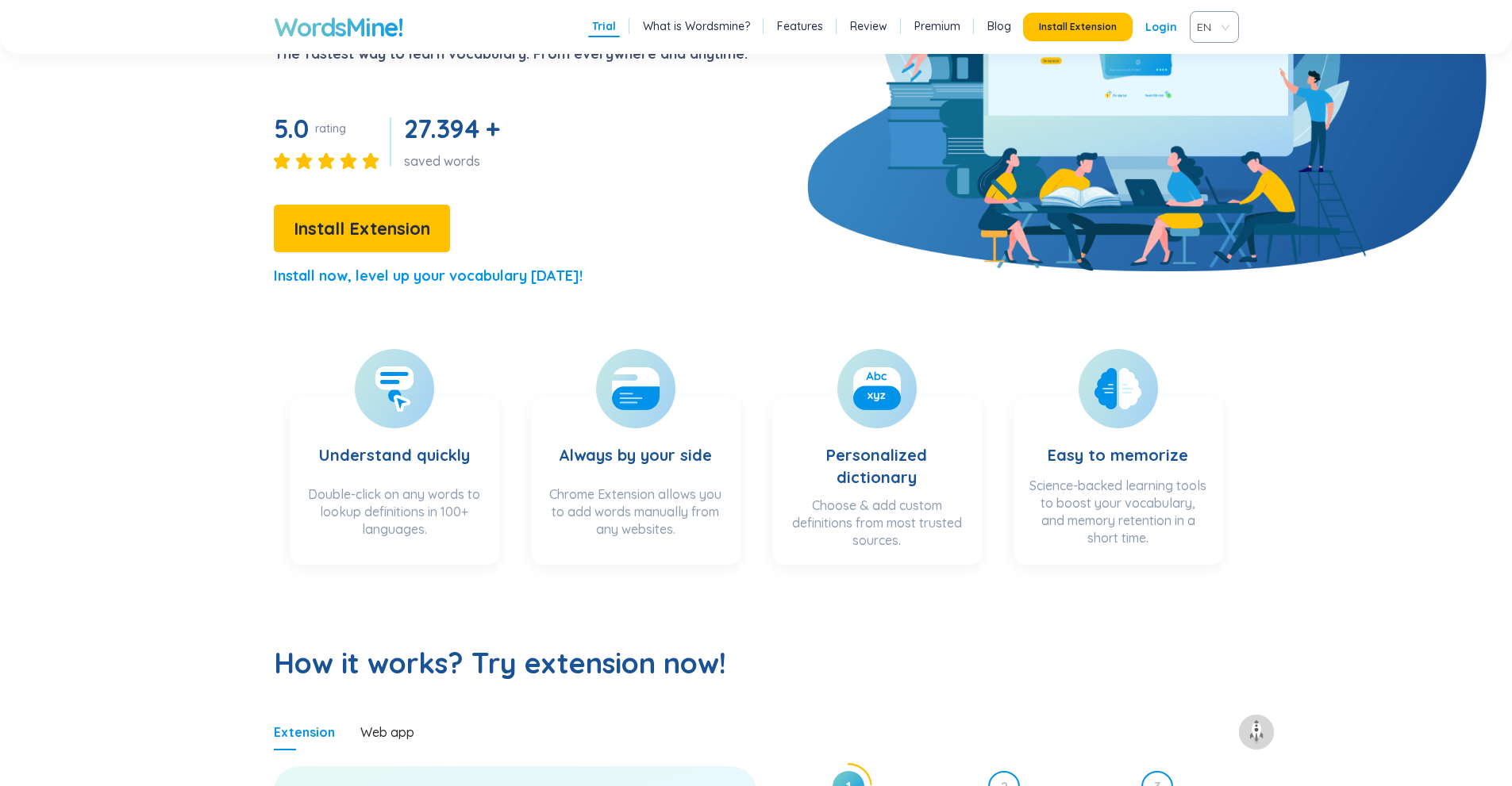
scroll to position [238, 0]
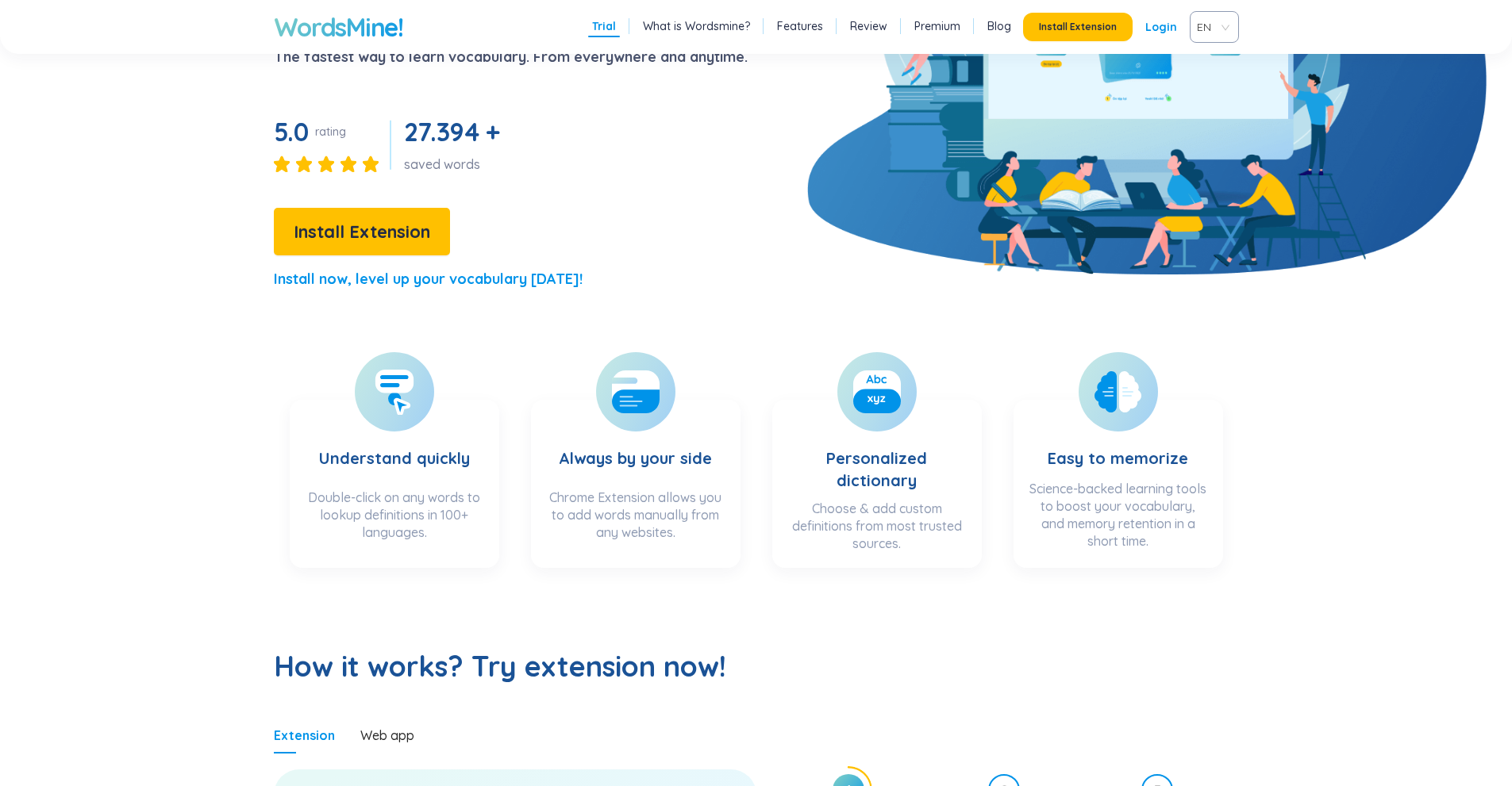
click at [1224, 19] on span "EN" at bounding box center [1210, 27] width 29 height 24
click at [1208, 91] on div "VIE" at bounding box center [1213, 87] width 31 height 18
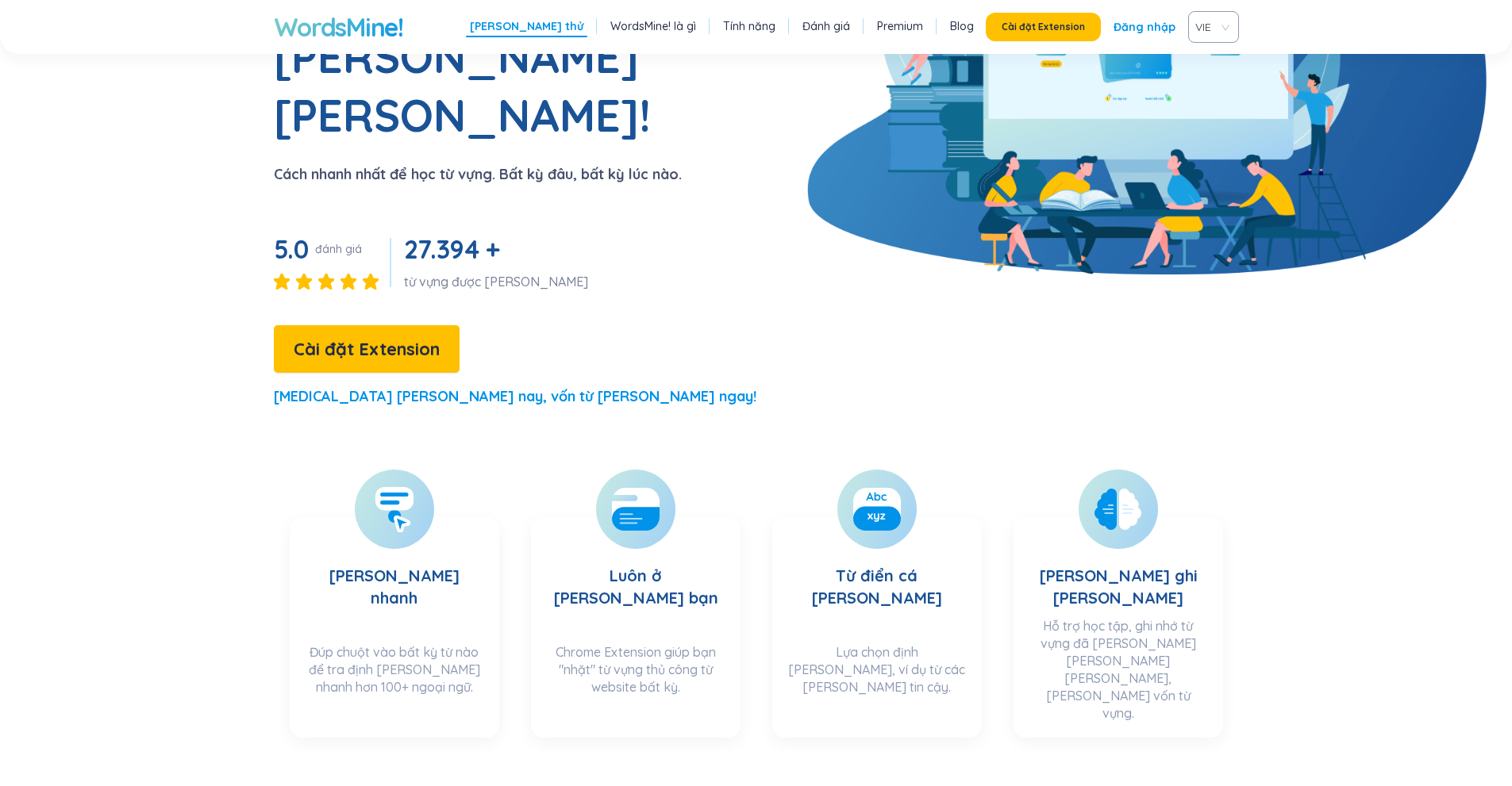
click at [1162, 29] on link "Đăng nhập" at bounding box center [1144, 27] width 62 height 29
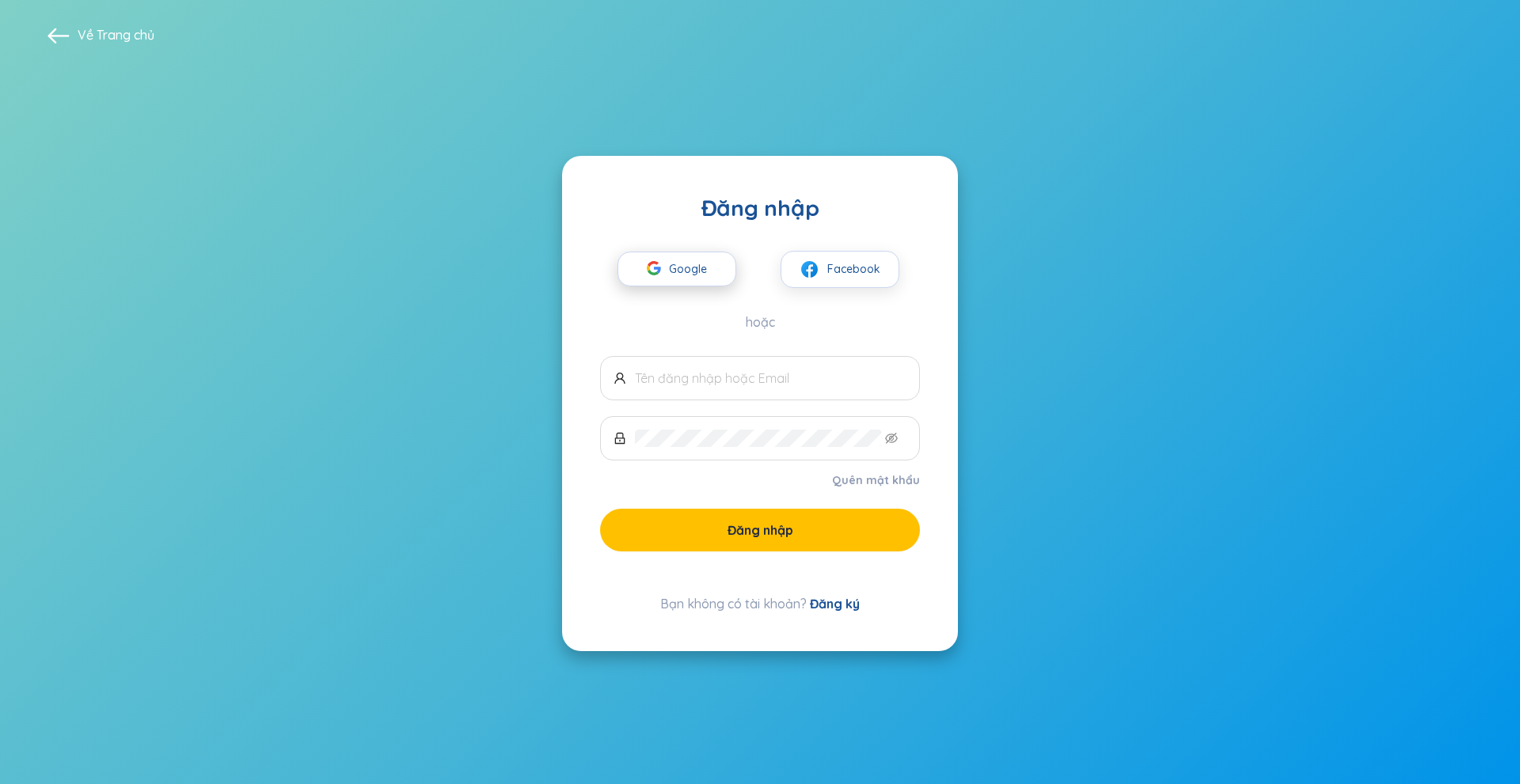
click at [681, 261] on span "Google" at bounding box center [691, 269] width 46 height 34
click at [708, 259] on span "Google" at bounding box center [691, 269] width 46 height 34
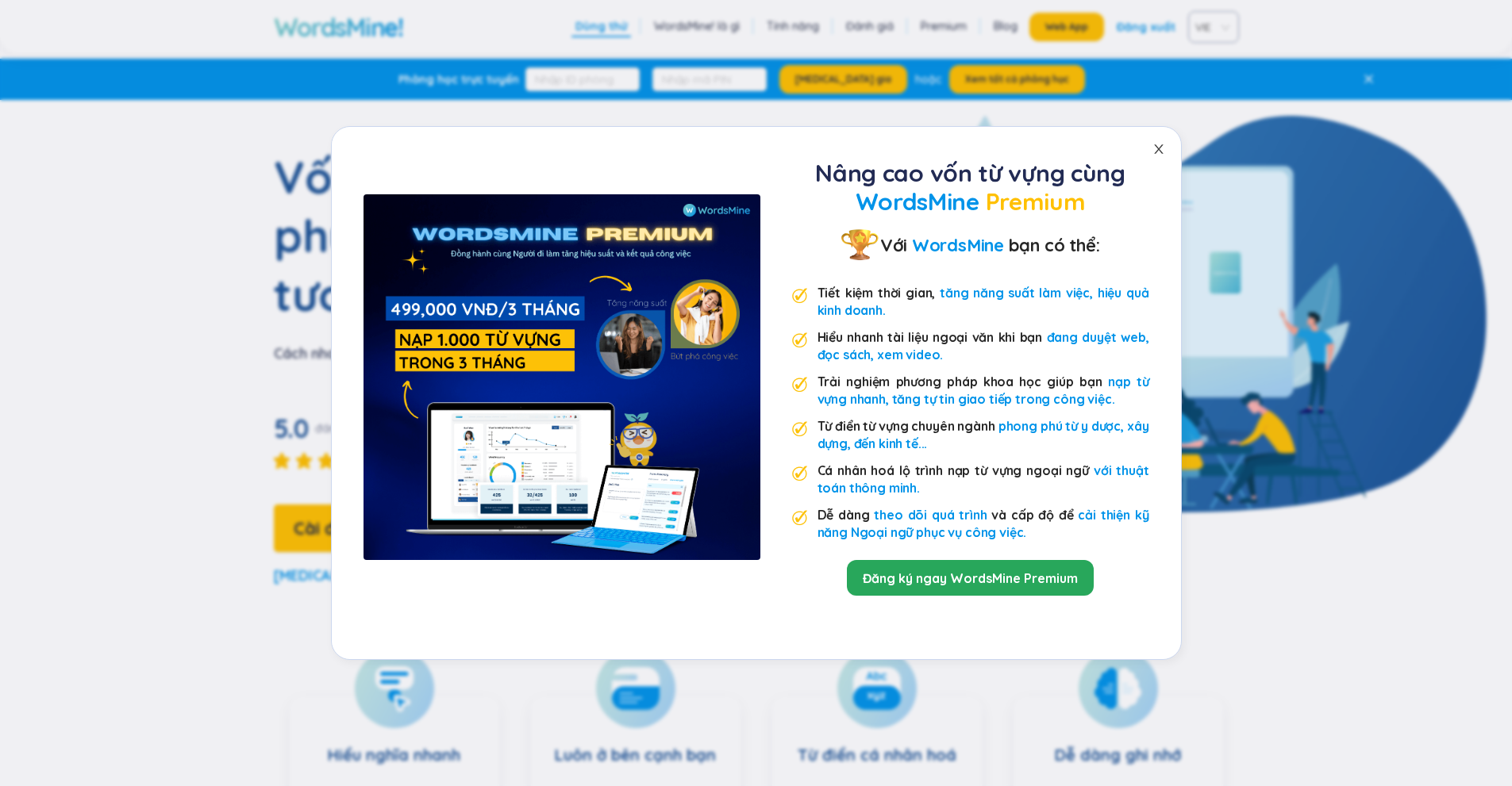
click at [1156, 151] on icon "close" at bounding box center [1158, 148] width 13 height 13
